Goal: Task Accomplishment & Management: Use online tool/utility

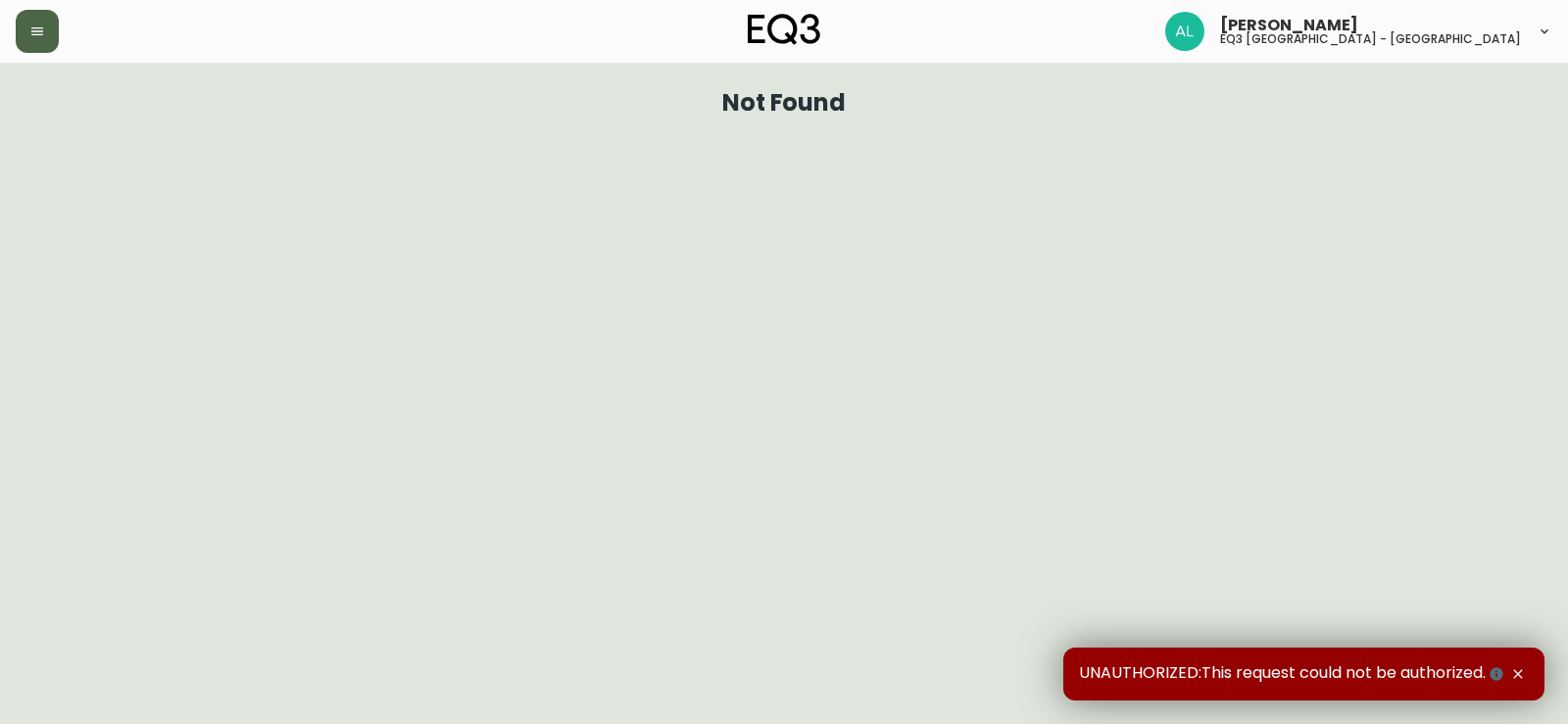
click at [40, 29] on icon "button" at bounding box center [37, 32] width 16 height 16
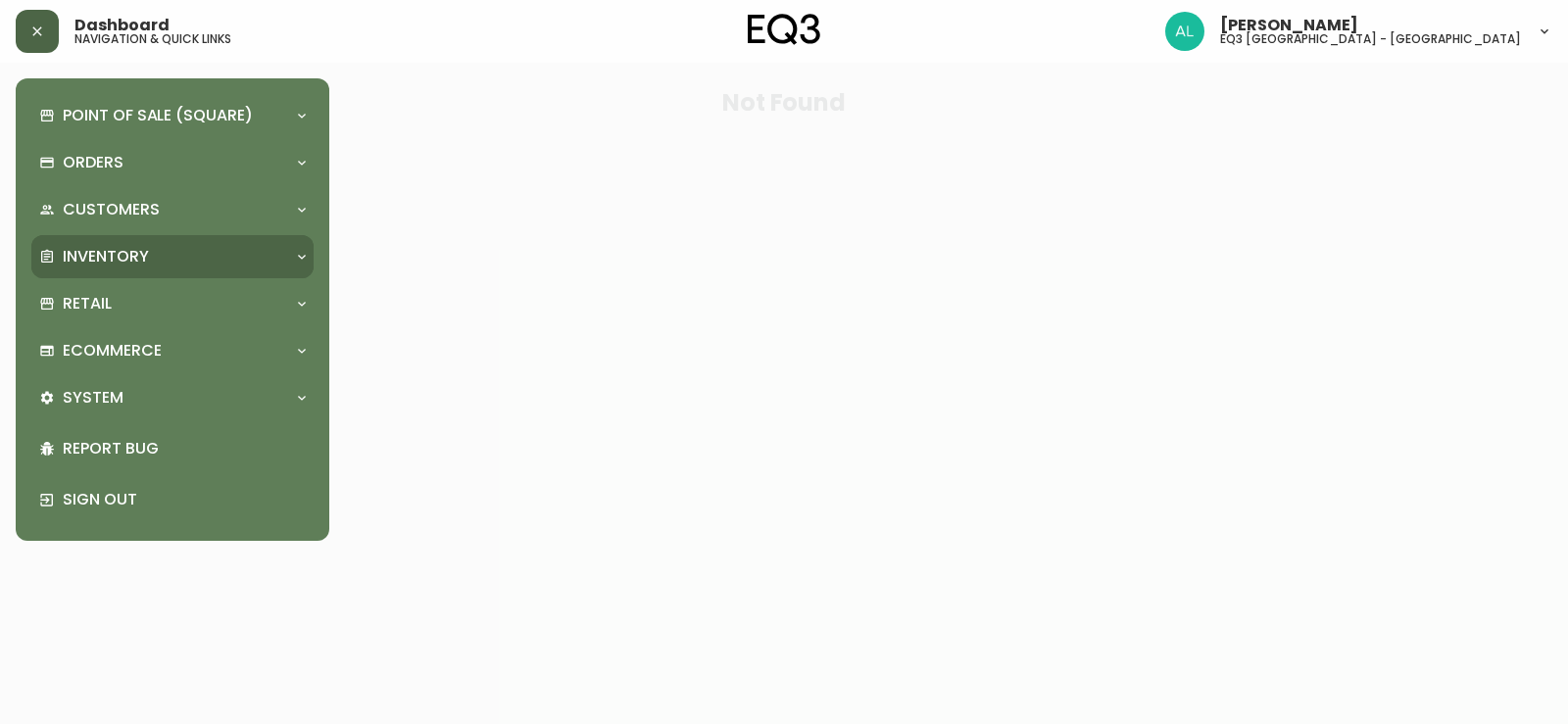
click at [175, 267] on div "Inventory" at bounding box center [162, 257] width 247 height 22
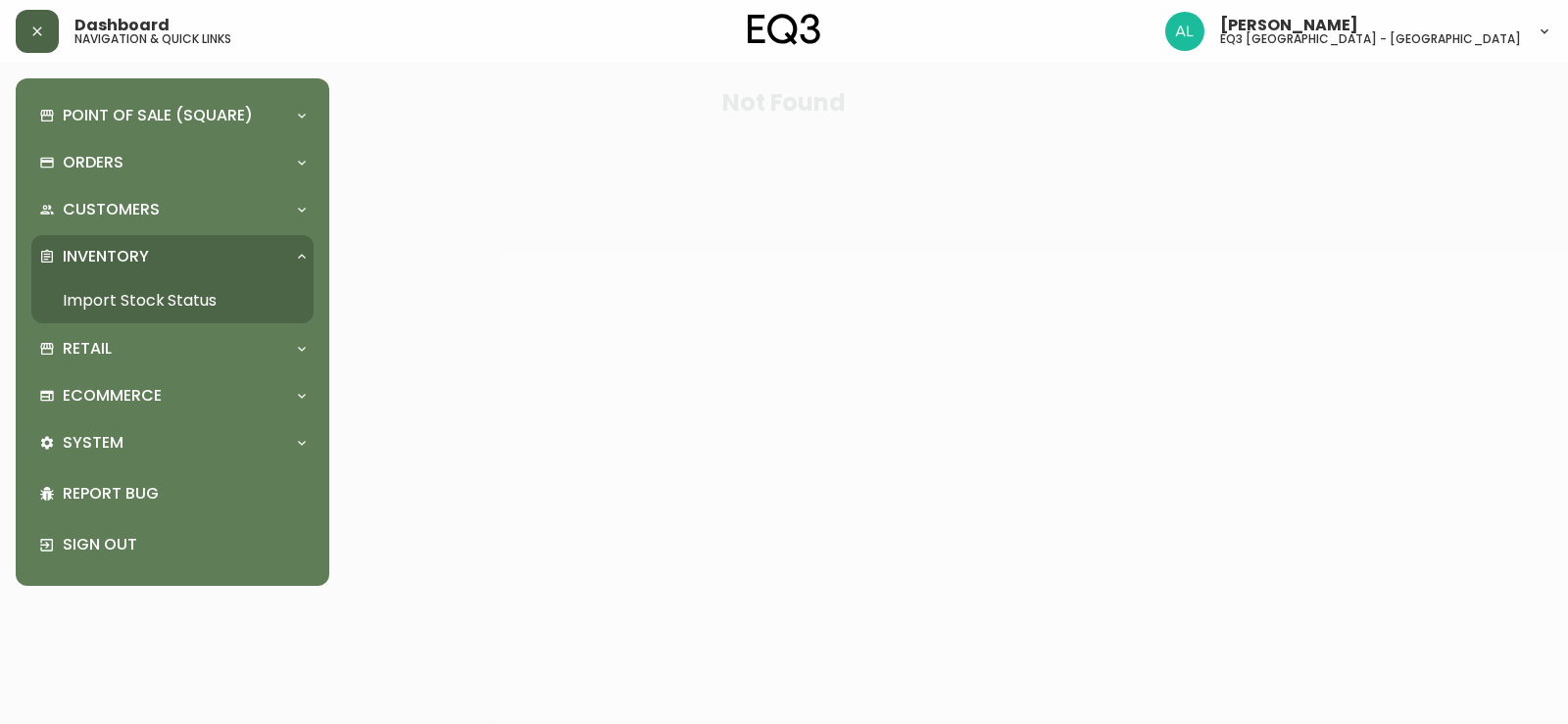
drag, startPoint x: 170, startPoint y: 300, endPoint x: 307, endPoint y: 248, distance: 146.5
click at [170, 302] on link "Import Stock Status" at bounding box center [172, 301] width 283 height 45
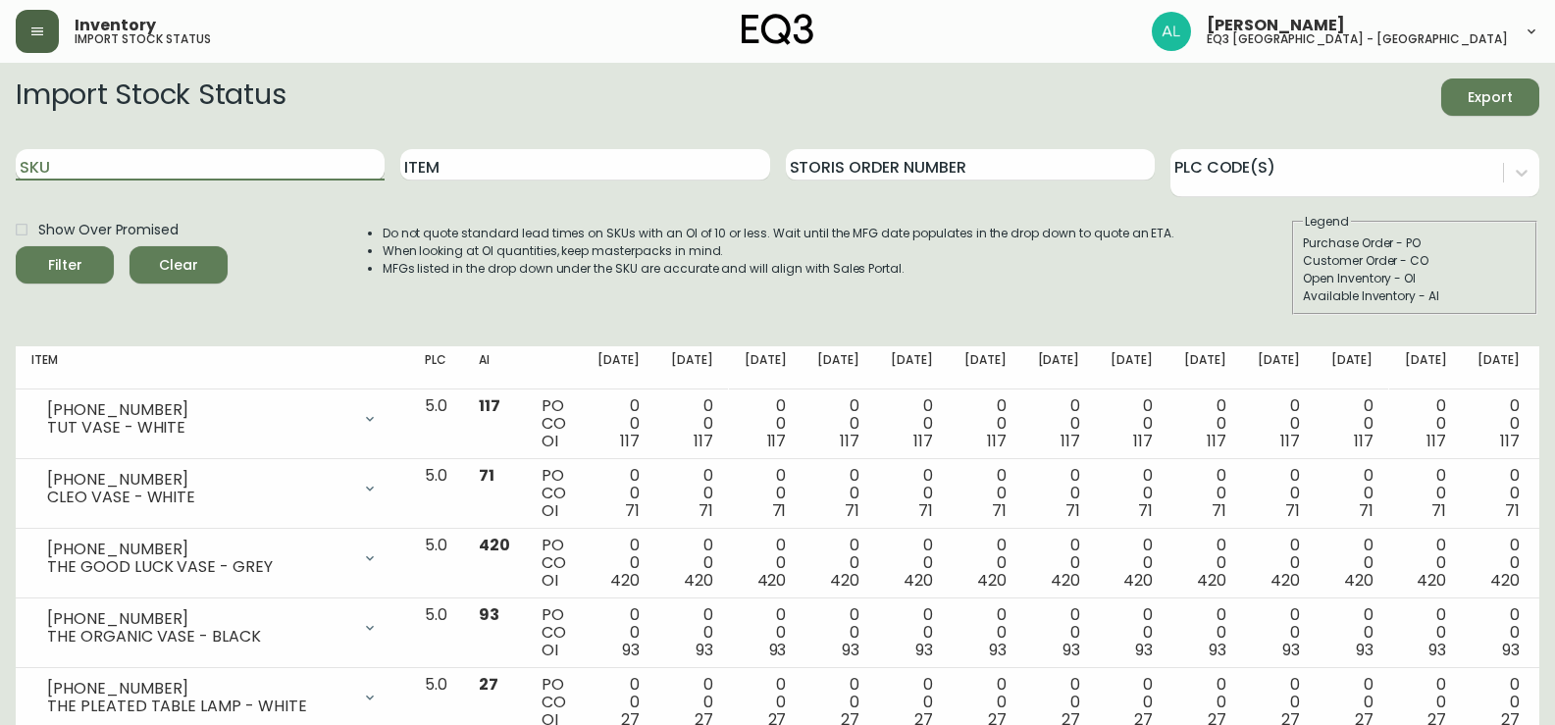
click at [206, 167] on input "SKU" at bounding box center [200, 164] width 369 height 31
paste input "3020-980-40-B"
click at [16, 246] on button "Filter" at bounding box center [65, 264] width 98 height 37
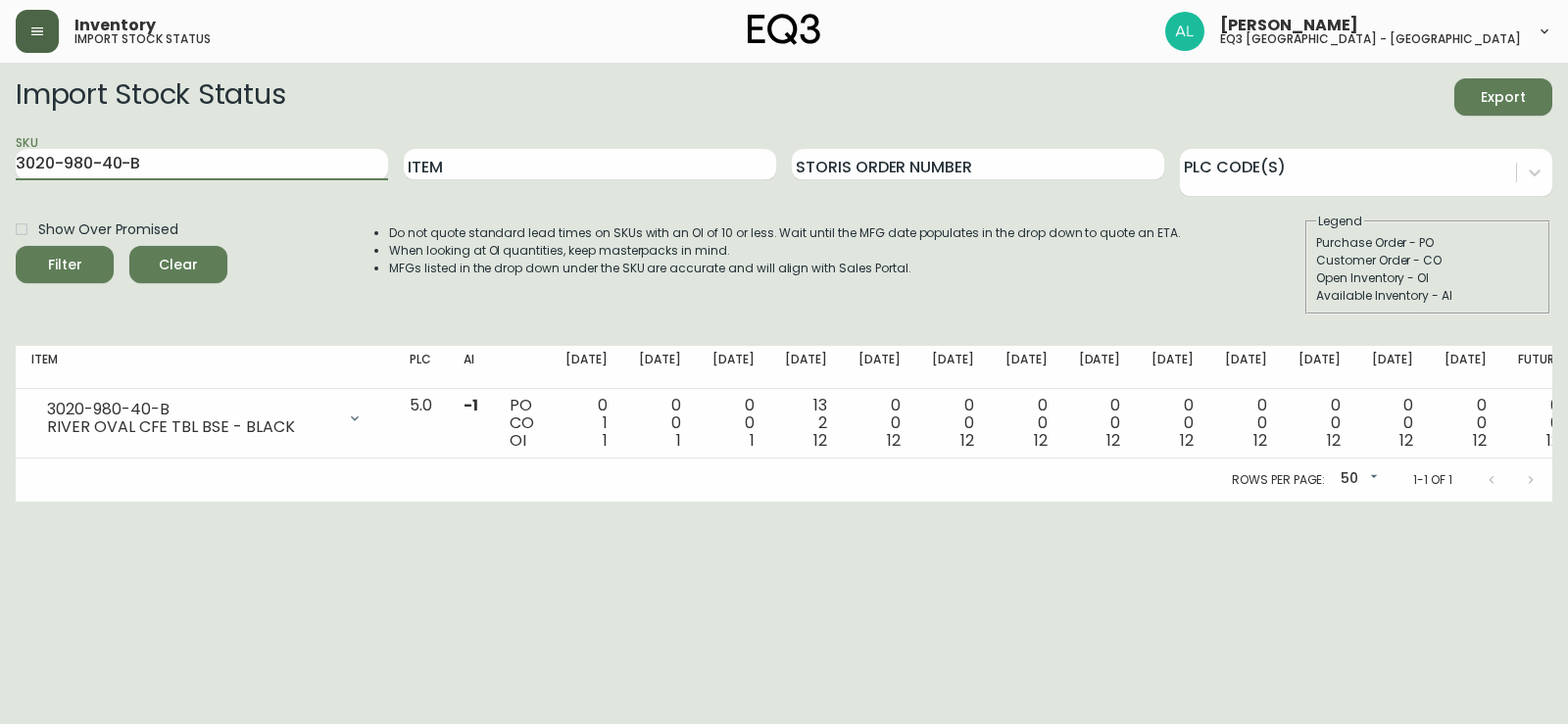
drag, startPoint x: 113, startPoint y: 180, endPoint x: 0, endPoint y: 163, distance: 114.3
click at [0, 163] on main "Import Stock Status Export SKU 3020-980-40-B Item Storis Order Number PLC Code(…" at bounding box center [784, 283] width 1568 height 439
paste input "13-A"
type input "3020-980-13-A"
click at [16, 246] on button "Filter" at bounding box center [65, 264] width 98 height 37
